Goal: Task Accomplishment & Management: Use online tool/utility

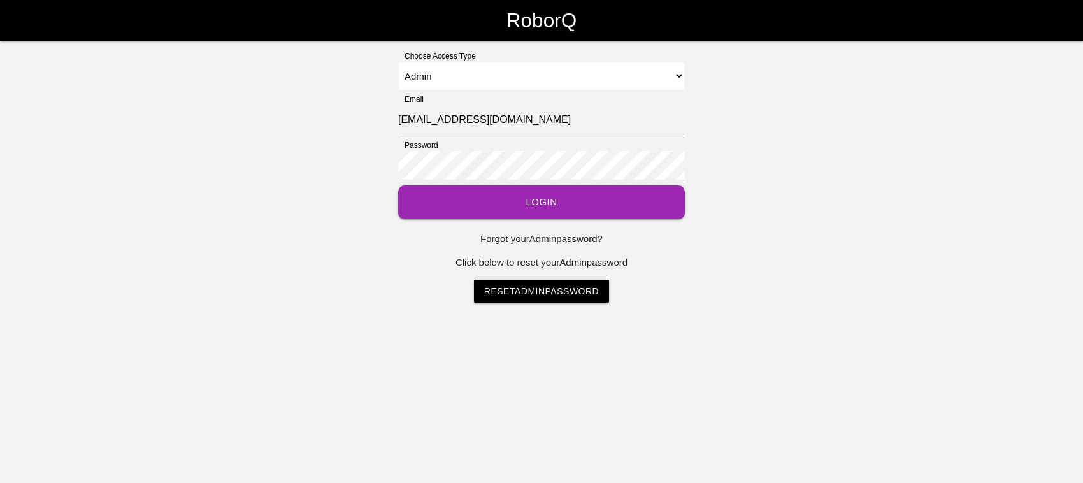
select select "Admin"
click at [547, 196] on button "Login" at bounding box center [541, 202] width 287 height 34
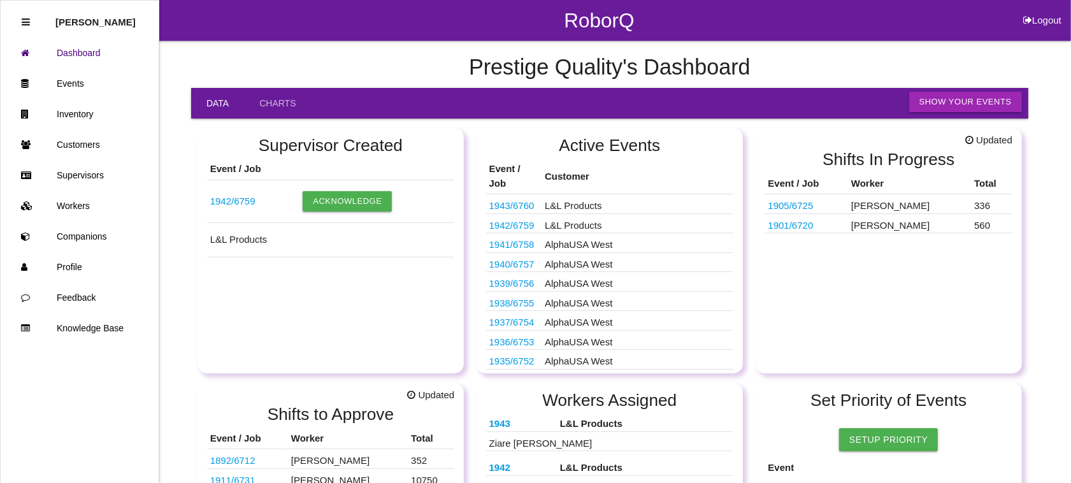
click at [1033, 10] on button "Logout" at bounding box center [1042, 5] width 57 height 10
select select "Admin"
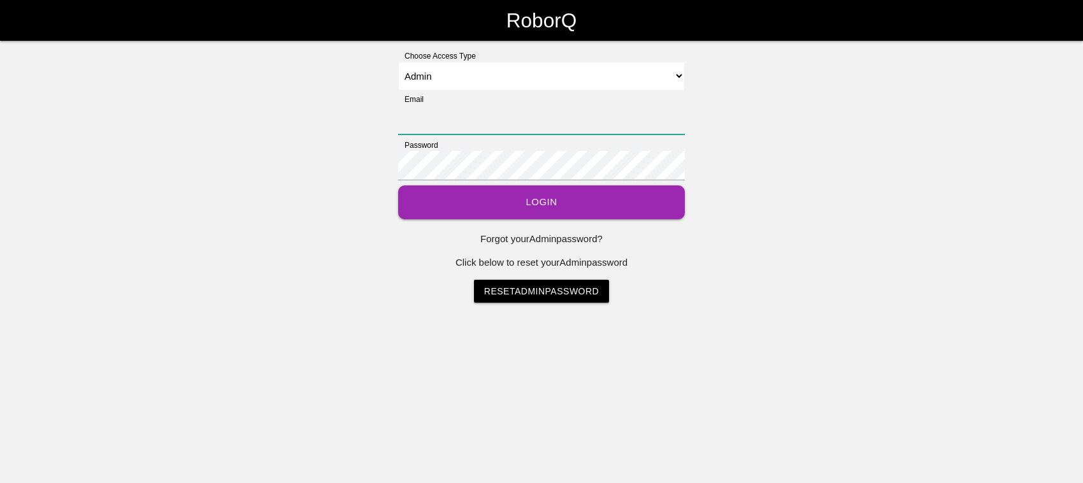
type input "[EMAIL_ADDRESS][DOMAIN_NAME]"
click at [536, 203] on button "Login" at bounding box center [541, 202] width 287 height 34
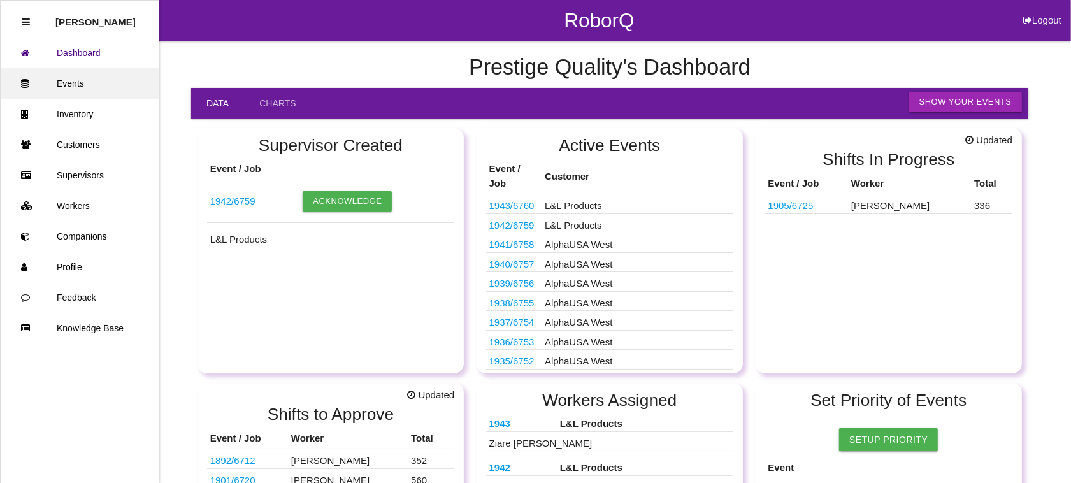
click at [81, 80] on link "Events" at bounding box center [80, 83] width 158 height 31
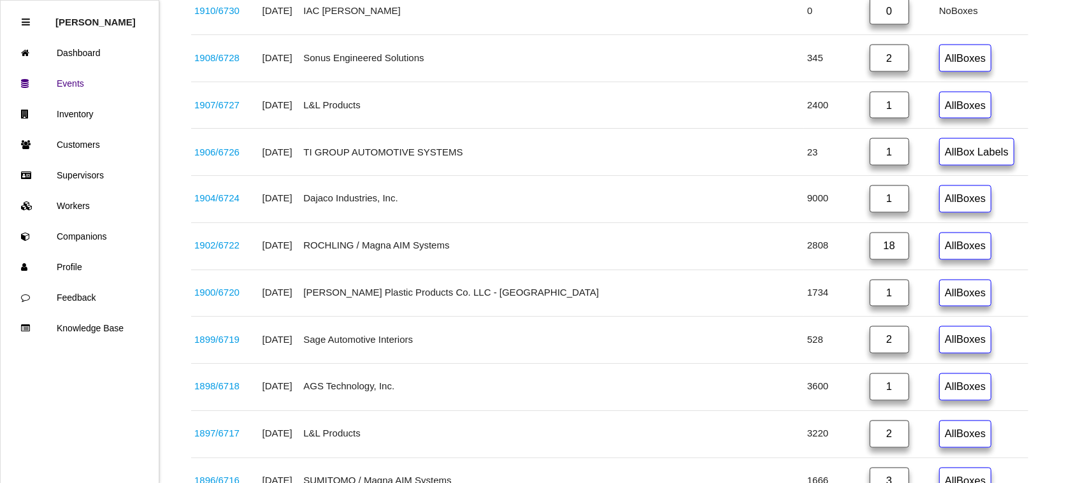
scroll to position [1992, 0]
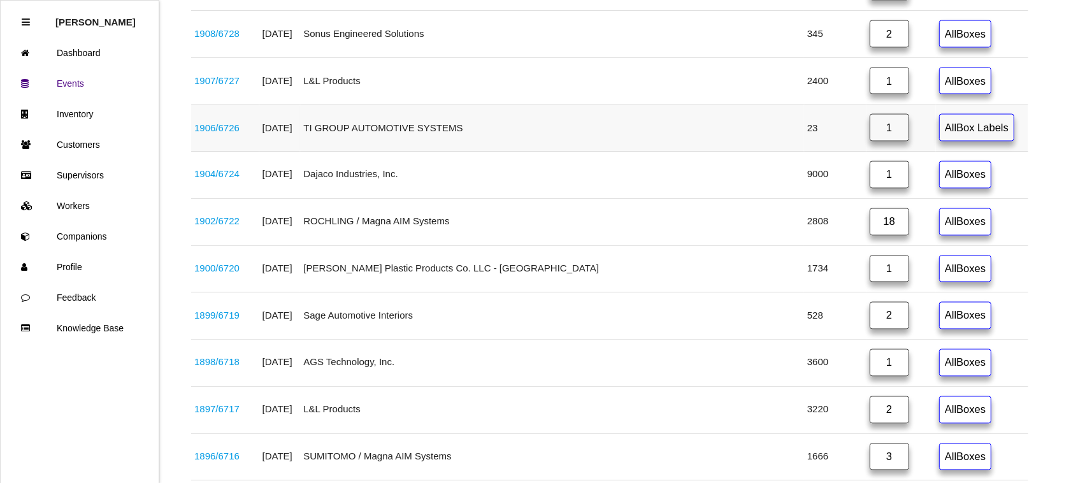
click at [218, 133] on link "1906 / 6726" at bounding box center [216, 127] width 45 height 11
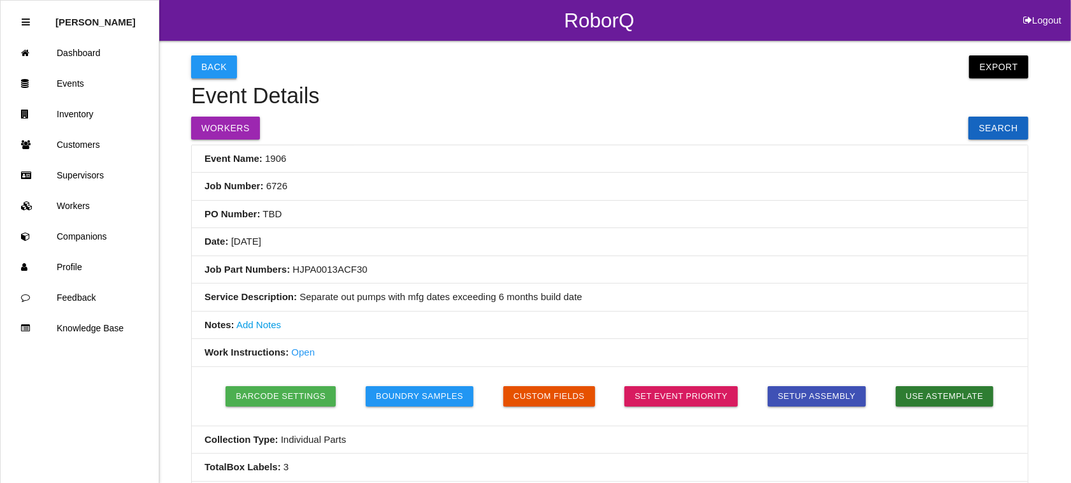
click at [219, 69] on button "Back" at bounding box center [214, 66] width 46 height 23
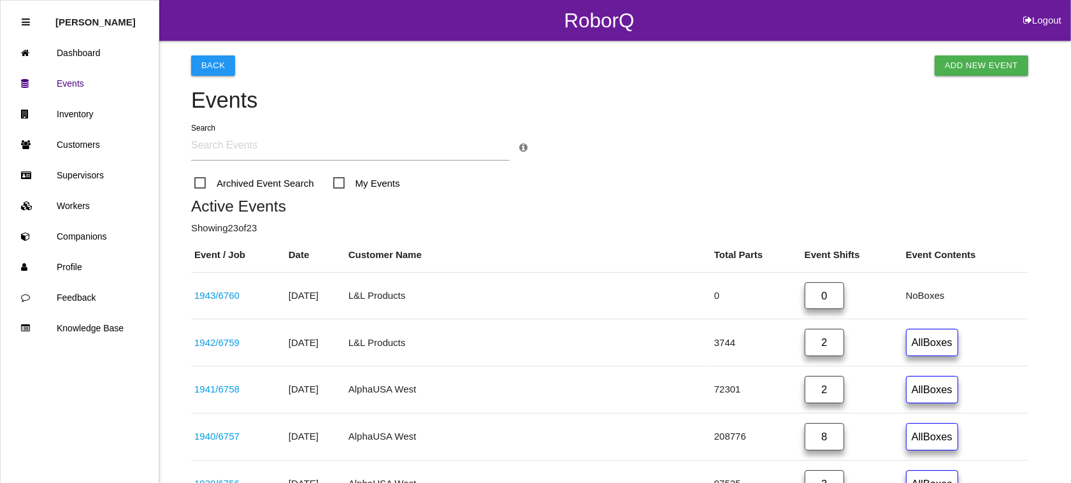
click at [1034, 10] on button "Logout" at bounding box center [1042, 5] width 57 height 10
select select "Admin"
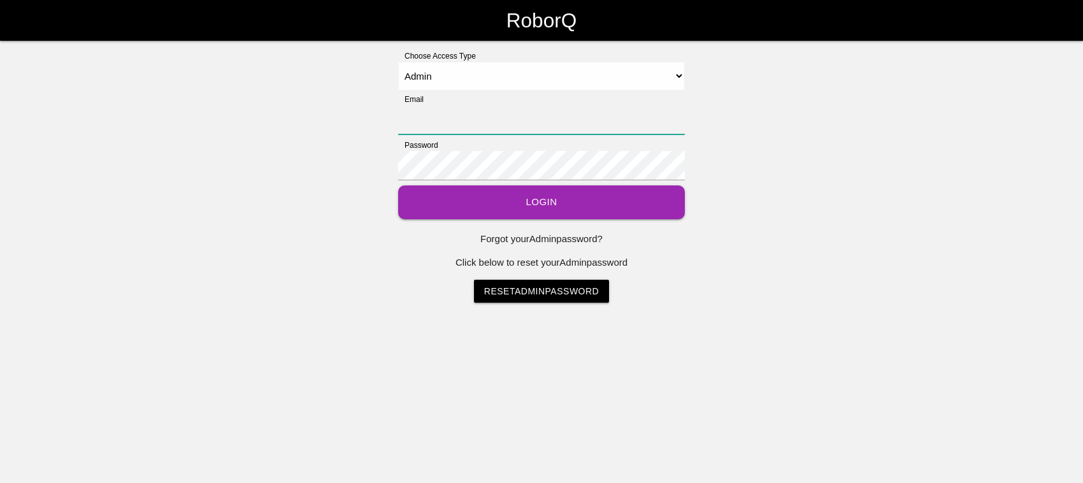
type input "[EMAIL_ADDRESS][DOMAIN_NAME]"
click at [470, 202] on button "Login" at bounding box center [541, 202] width 287 height 34
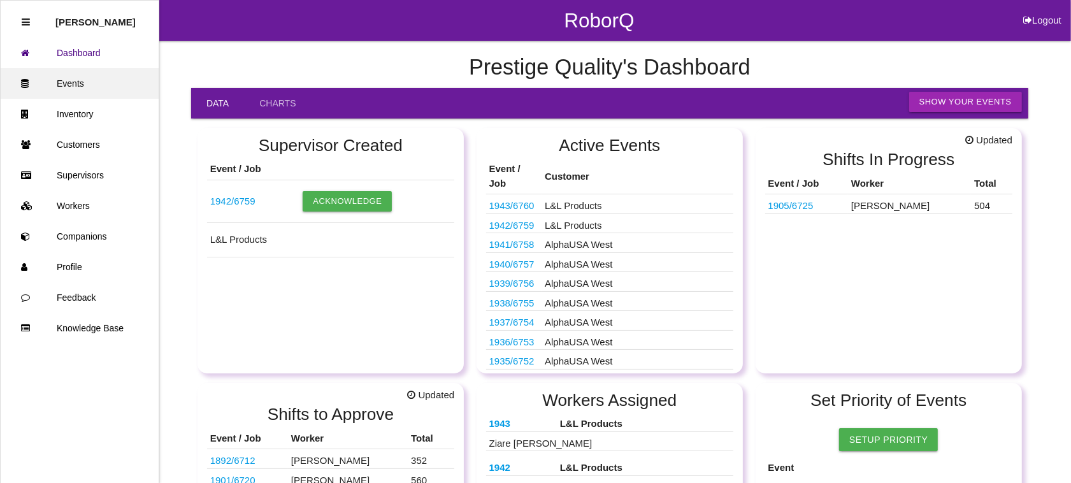
click at [80, 75] on link "Events" at bounding box center [80, 83] width 158 height 31
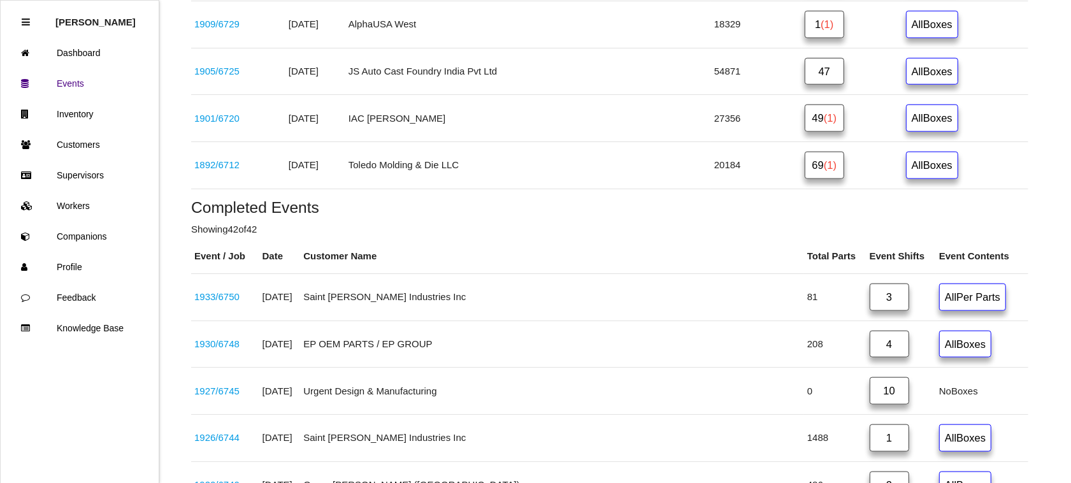
scroll to position [1195, 0]
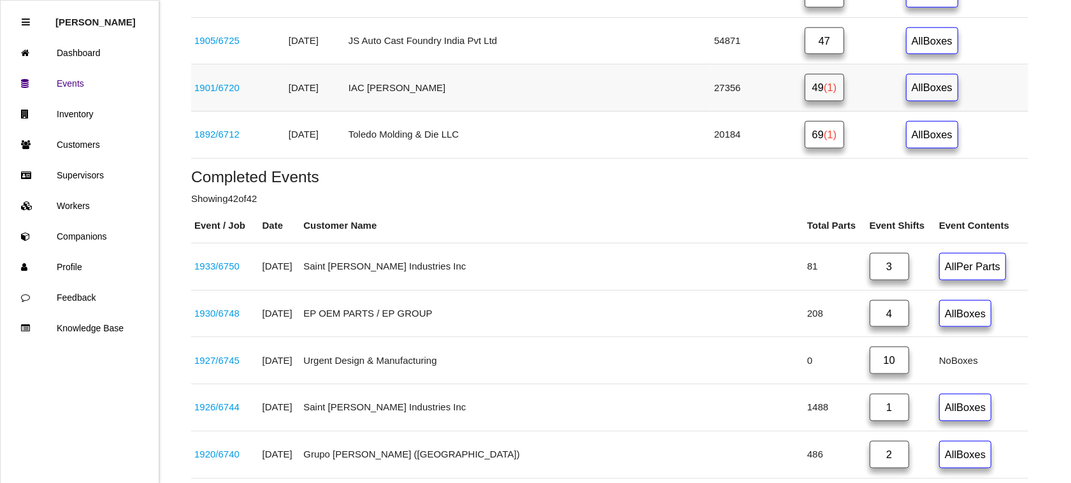
click at [806, 89] on link "49 (1)" at bounding box center [825, 87] width 40 height 27
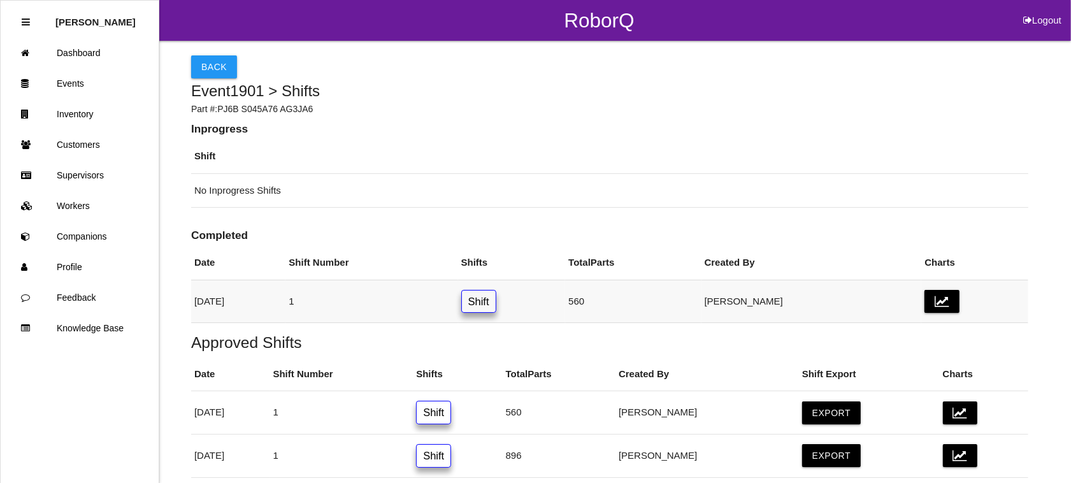
click at [496, 298] on link "Shift" at bounding box center [478, 302] width 35 height 24
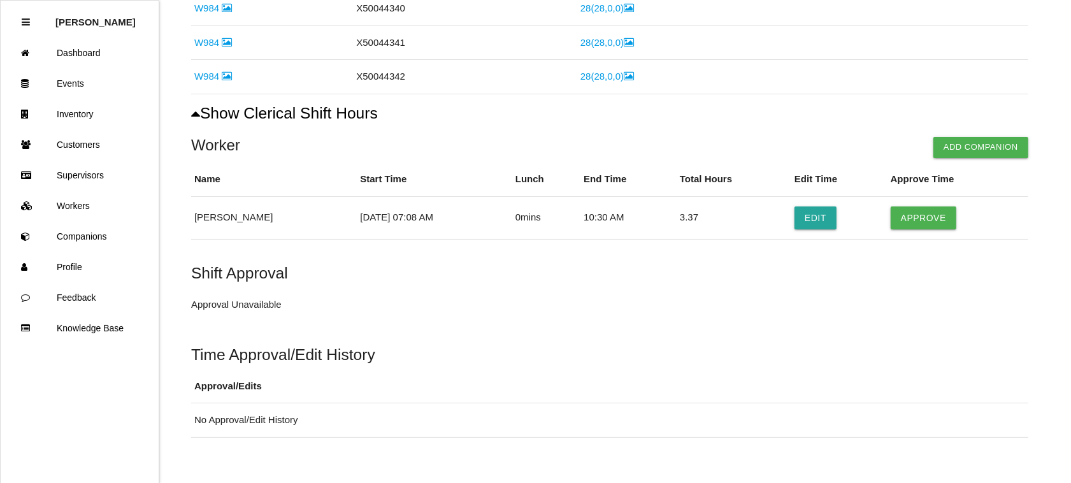
scroll to position [864, 0]
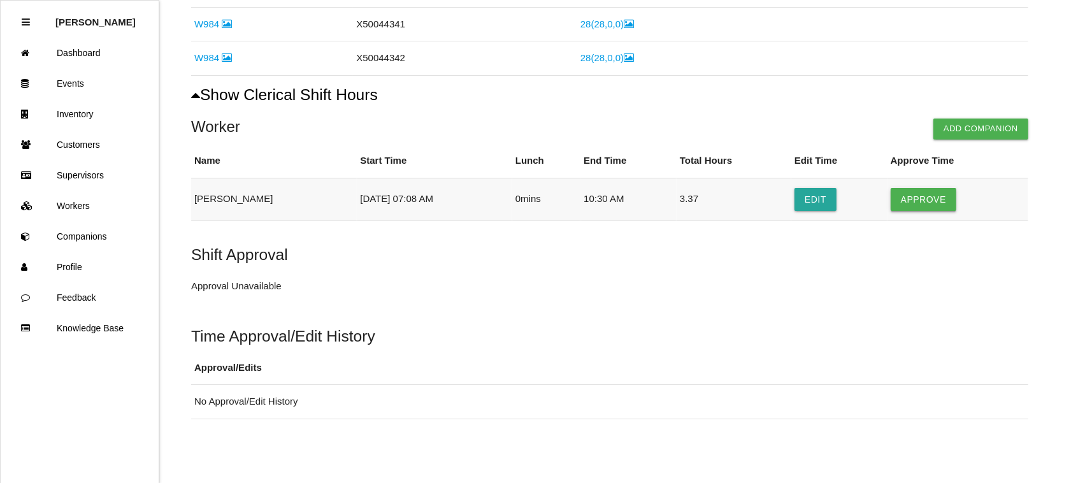
click at [930, 191] on button "Approve" at bounding box center [924, 199] width 66 height 23
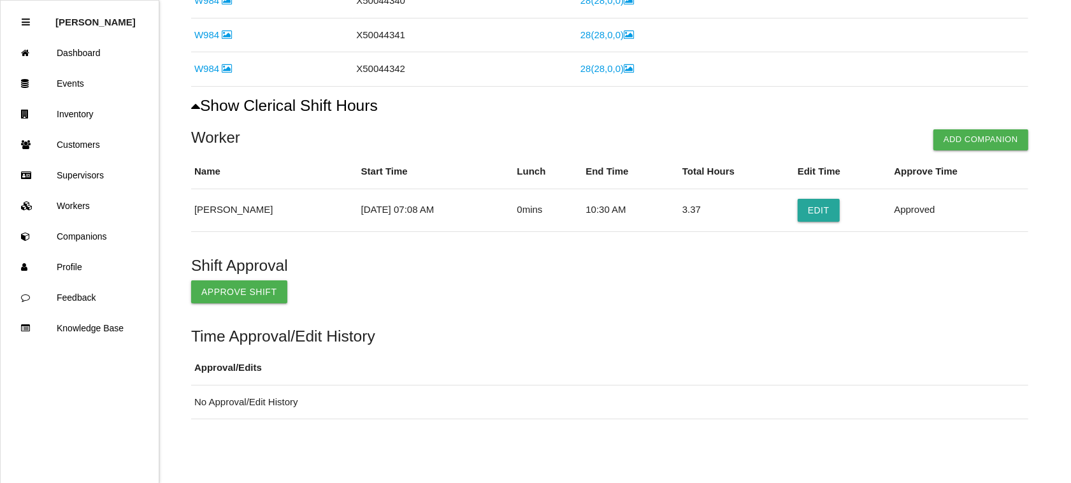
scroll to position [853, 0]
click at [225, 288] on button "Approve Shift" at bounding box center [239, 291] width 96 height 23
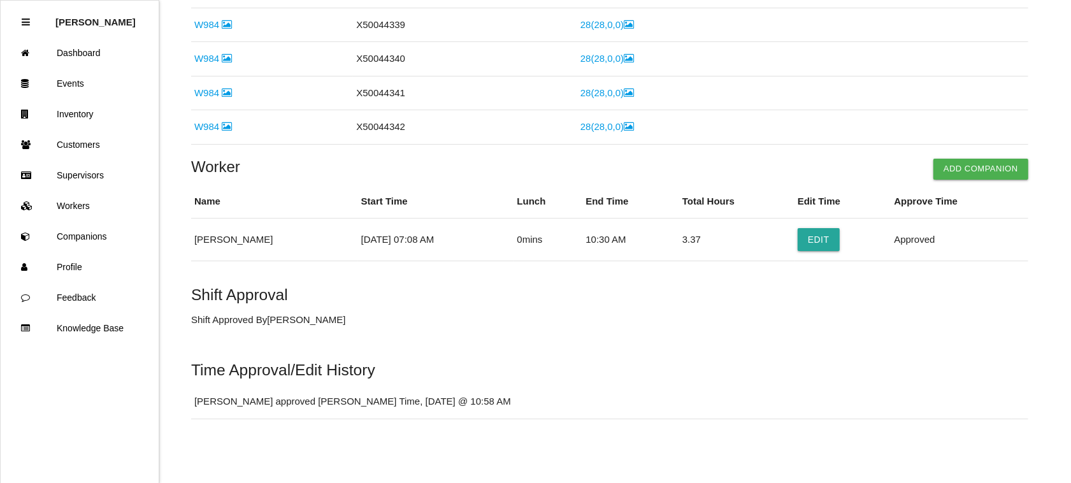
scroll to position [0, 0]
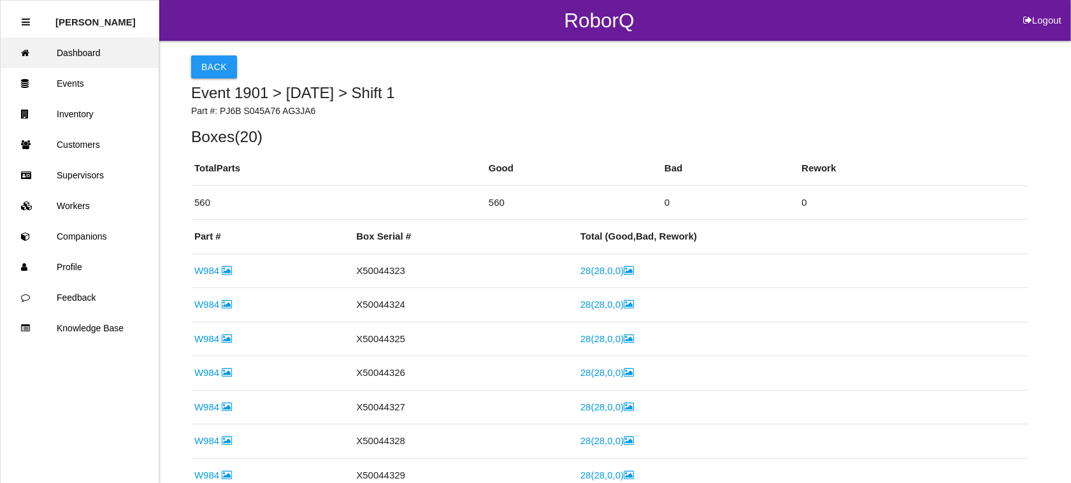
click at [96, 48] on link "Dashboard" at bounding box center [80, 53] width 158 height 31
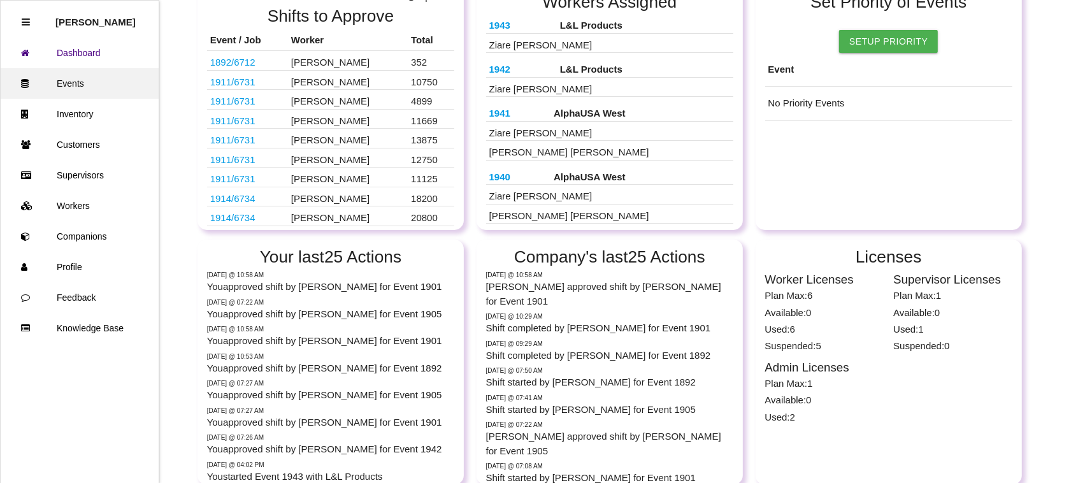
click at [70, 85] on link "Events" at bounding box center [80, 83] width 158 height 31
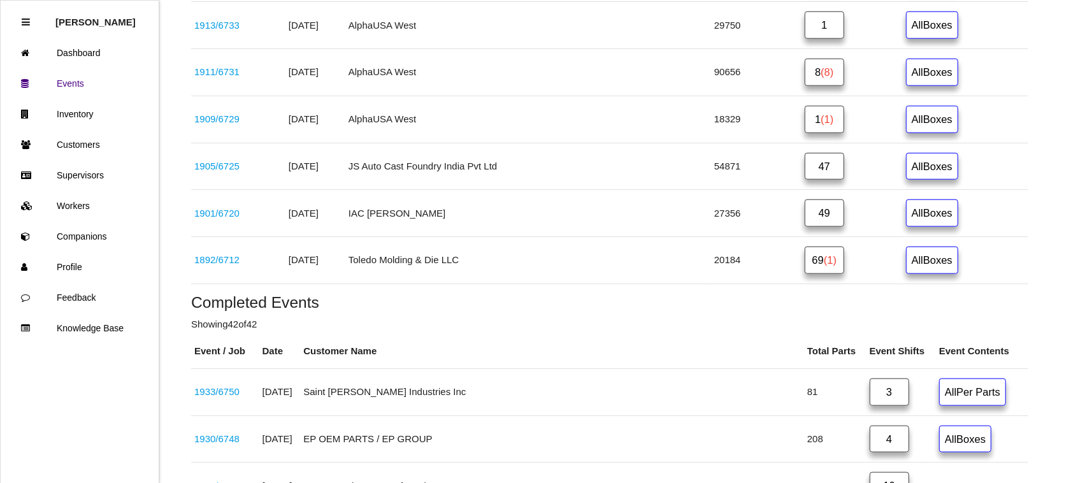
scroll to position [1036, 0]
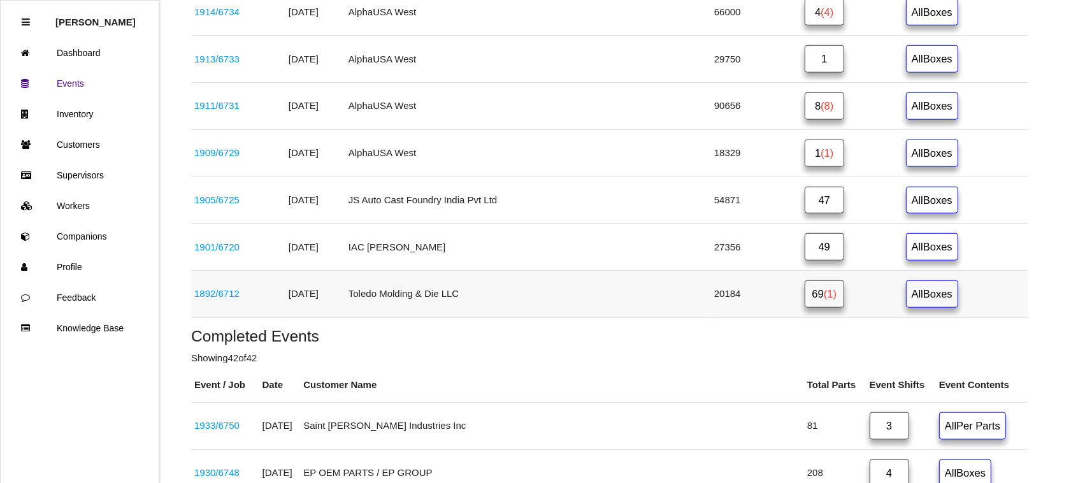
click at [805, 308] on link "69 (1)" at bounding box center [825, 293] width 40 height 27
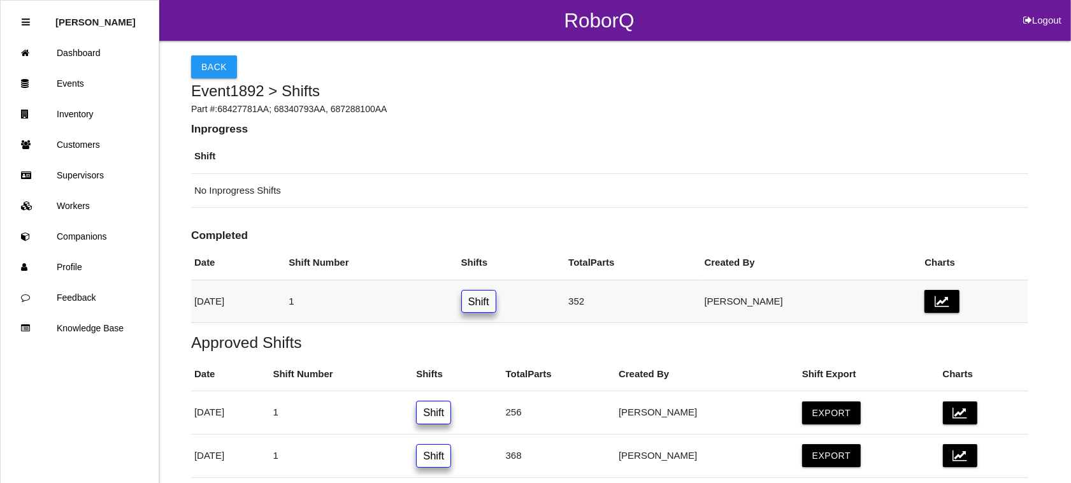
click at [496, 305] on link "Shift" at bounding box center [478, 302] width 35 height 24
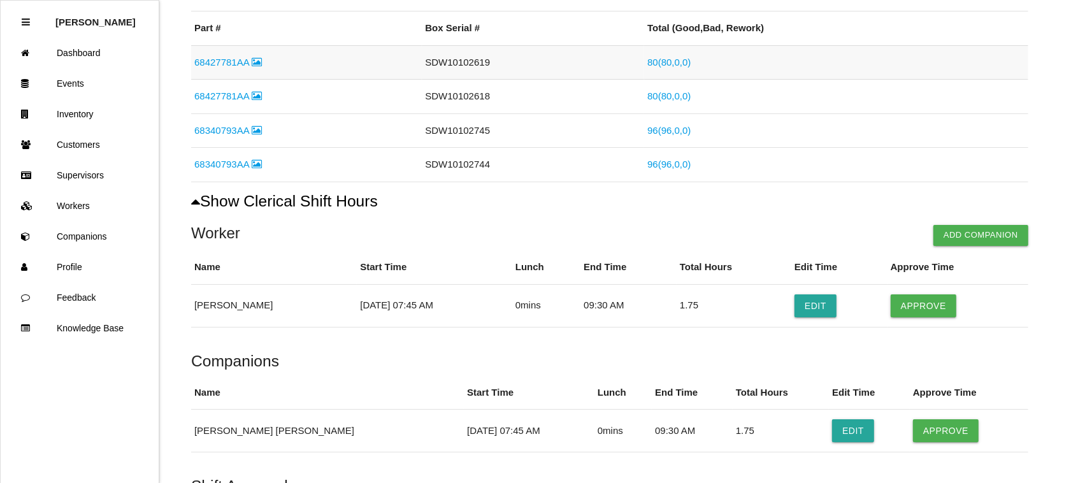
scroll to position [398, 0]
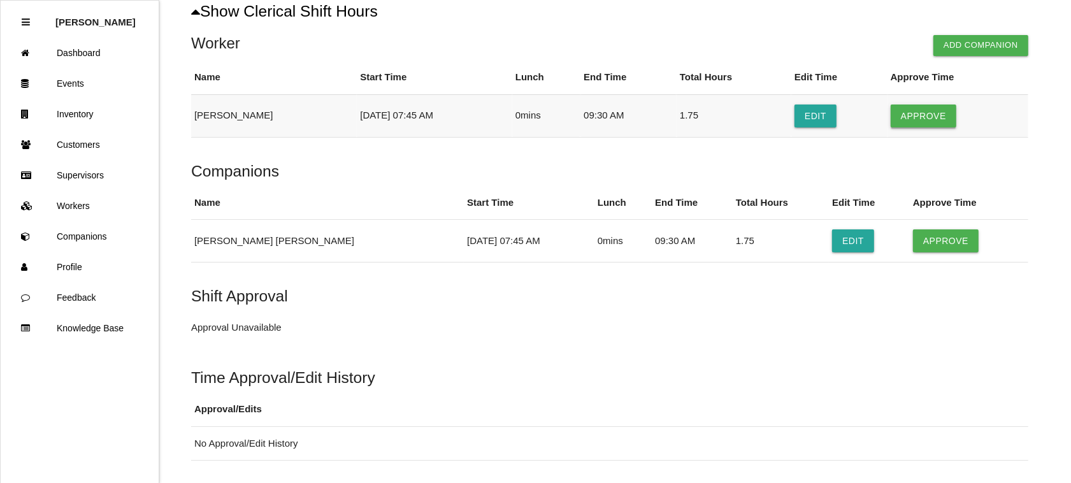
click at [909, 115] on button "Approve" at bounding box center [924, 116] width 66 height 23
click at [913, 238] on button "Approve" at bounding box center [946, 240] width 66 height 23
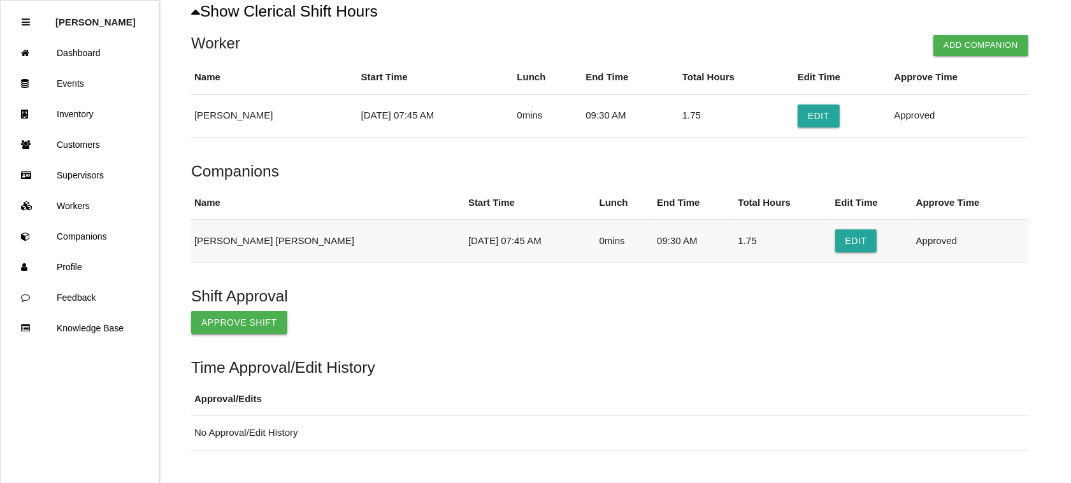
click at [222, 325] on button "Approve Shift" at bounding box center [239, 322] width 96 height 23
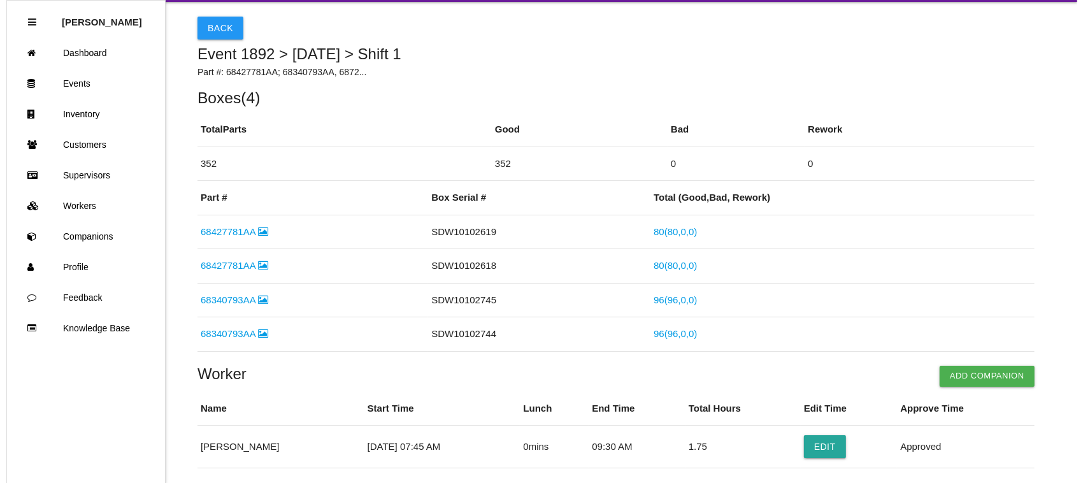
scroll to position [0, 0]
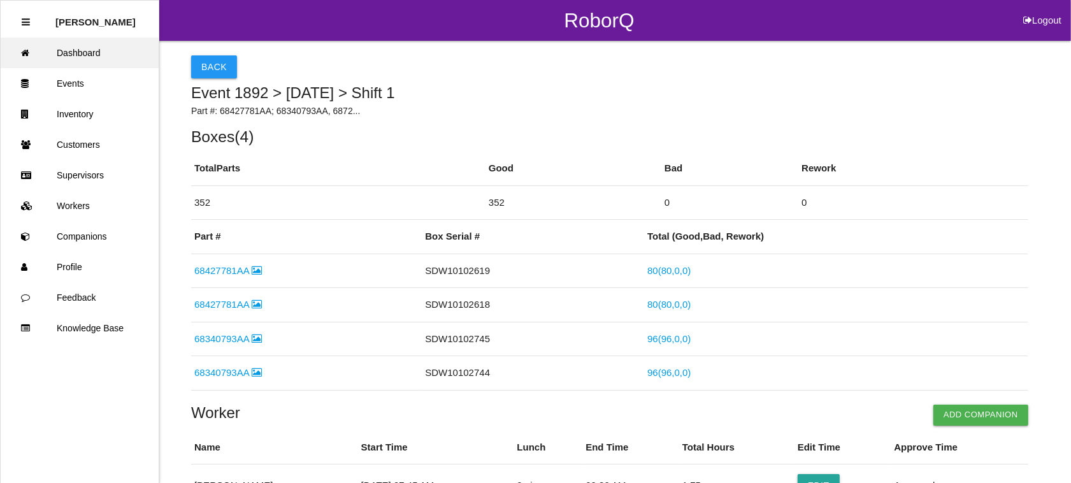
click at [92, 46] on link "Dashboard" at bounding box center [80, 53] width 158 height 31
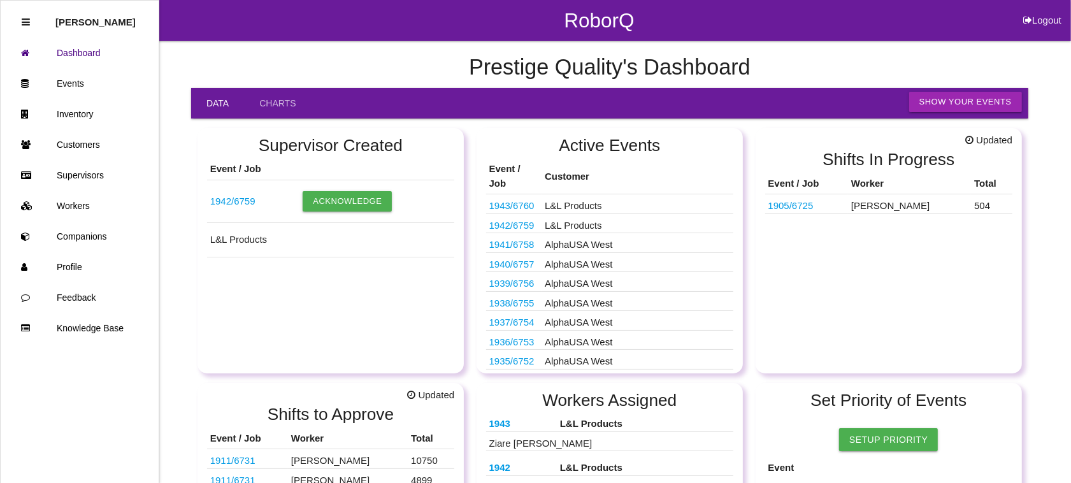
click at [1047, 10] on button "Logout" at bounding box center [1042, 5] width 57 height 10
select select "Admin"
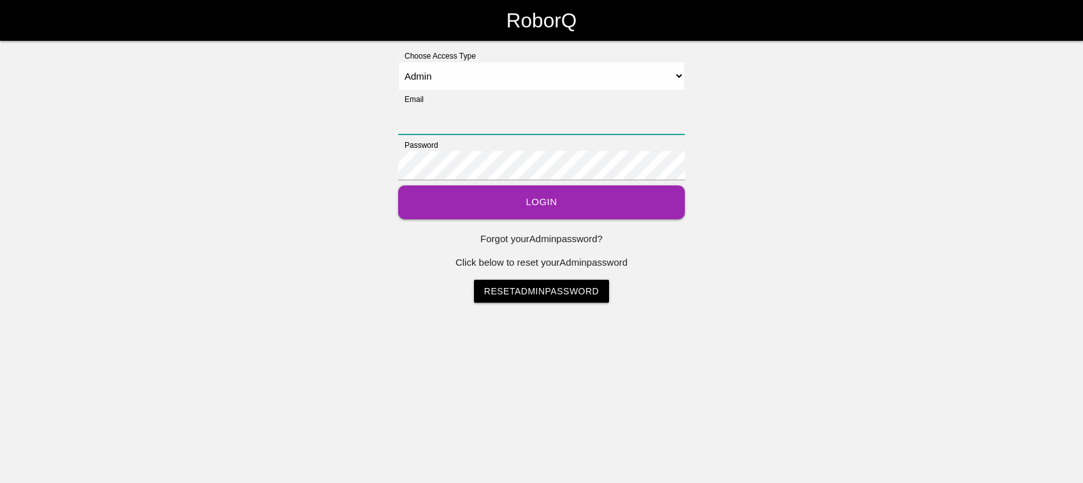
type input "[EMAIL_ADDRESS][DOMAIN_NAME]"
